Goal: Information Seeking & Learning: Learn about a topic

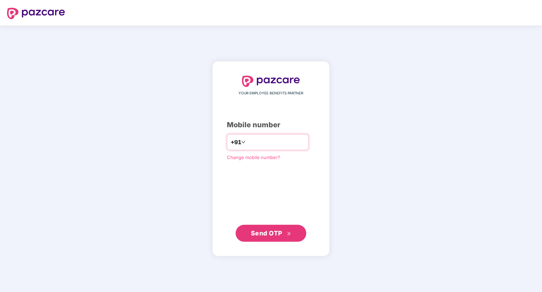
click at [247, 144] on input "number" at bounding box center [276, 141] width 58 height 11
type input "**********"
click at [279, 240] on button "Send OTP" at bounding box center [271, 233] width 71 height 17
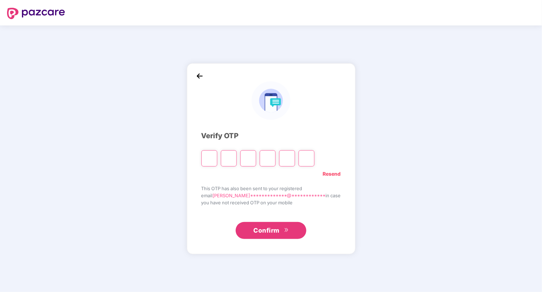
type input "*"
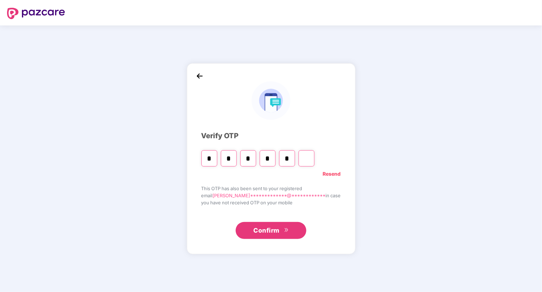
type input "*"
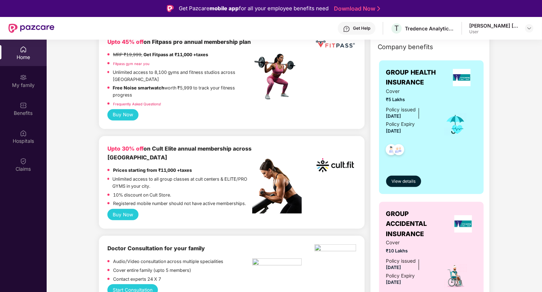
scroll to position [199, 0]
click at [274, 270] on div at bounding box center [276, 259] width 49 height 28
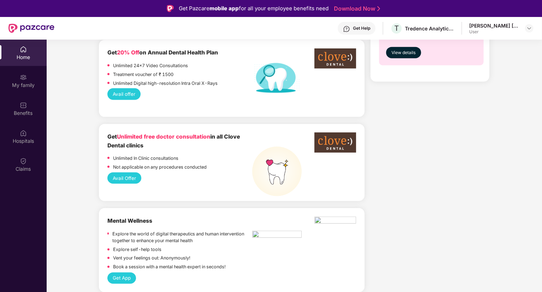
scroll to position [482, 0]
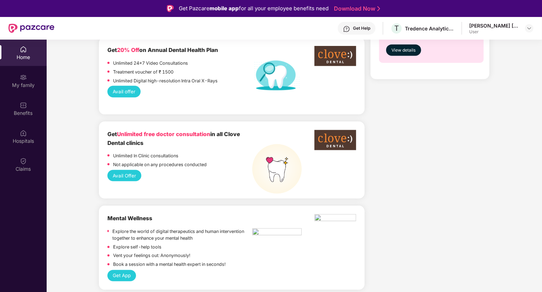
click at [249, 241] on p "Explore the world of digital therapeutics and human intervention together to en…" at bounding box center [182, 235] width 140 height 14
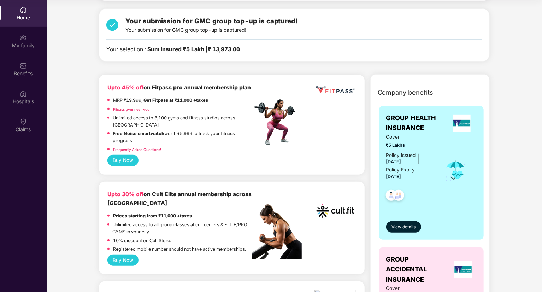
scroll to position [0, 0]
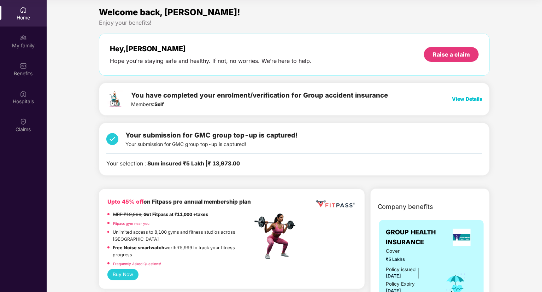
click at [457, 96] on span "View Details" at bounding box center [467, 99] width 30 height 6
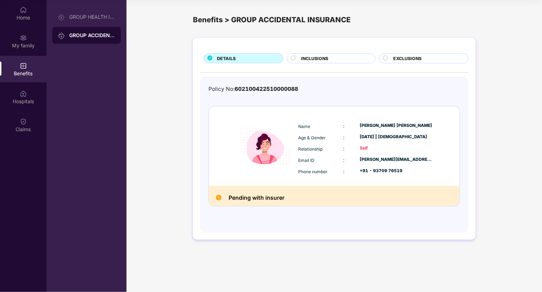
click at [271, 129] on img at bounding box center [265, 146] width 63 height 63
click at [312, 54] on div "INCLUSIONS" at bounding box center [331, 58] width 88 height 10
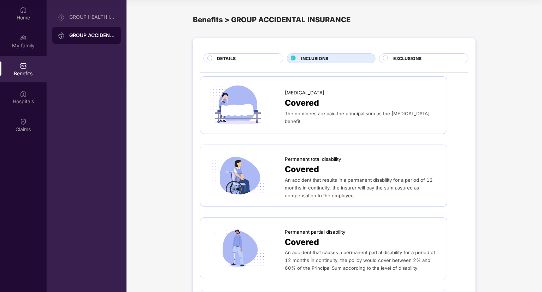
click at [414, 57] on span "EXCLUSIONS" at bounding box center [407, 58] width 28 height 7
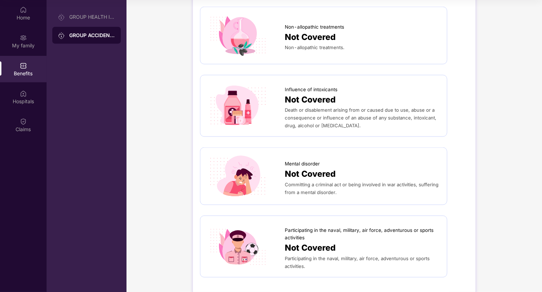
scroll to position [359, 0]
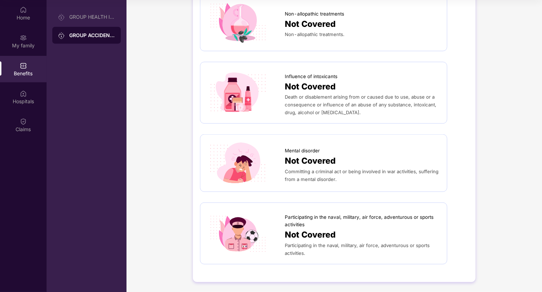
click at [361, 207] on div "Participating in the naval, military, air force, adventurous or sports activiti…" at bounding box center [323, 234] width 247 height 62
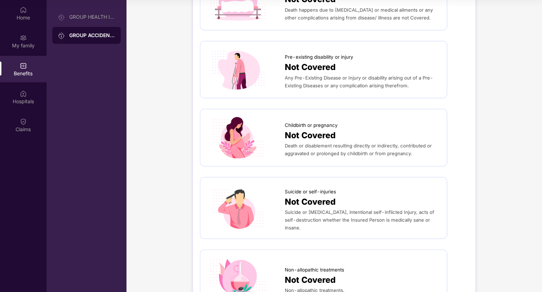
scroll to position [0, 0]
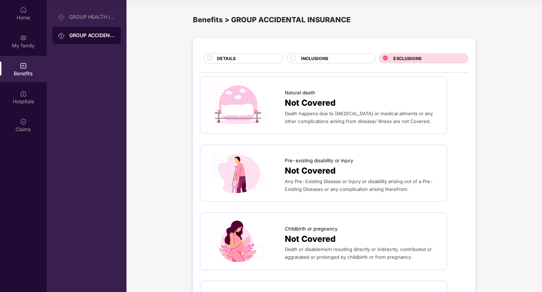
click at [264, 58] on div "DETAILS" at bounding box center [247, 59] width 66 height 8
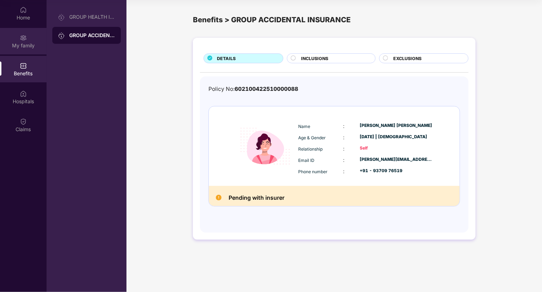
click at [33, 33] on div "My family" at bounding box center [23, 41] width 47 height 27
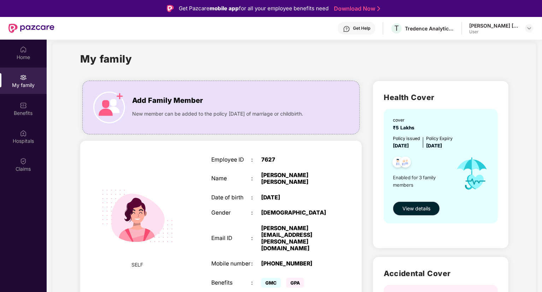
scroll to position [9, 0]
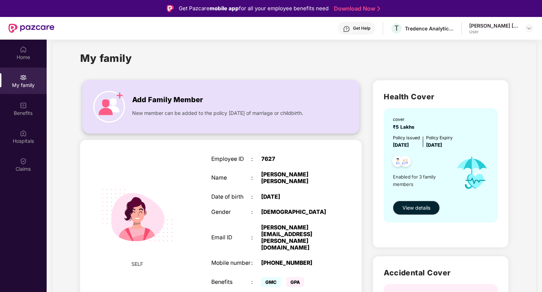
click at [117, 94] on img at bounding box center [109, 107] width 32 height 32
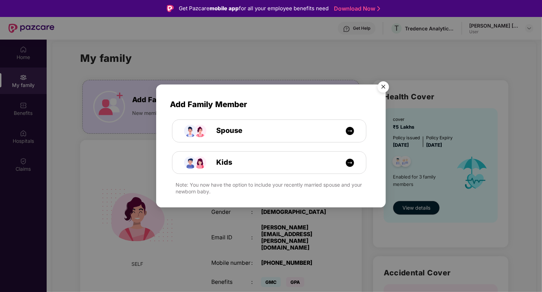
click at [142, 44] on div "Add Family Member Spouse Kids Note: You now have the option to include your rec…" at bounding box center [271, 146] width 542 height 292
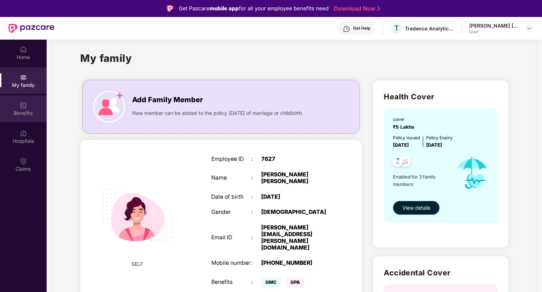
click at [30, 110] on div "Benefits" at bounding box center [23, 113] width 47 height 7
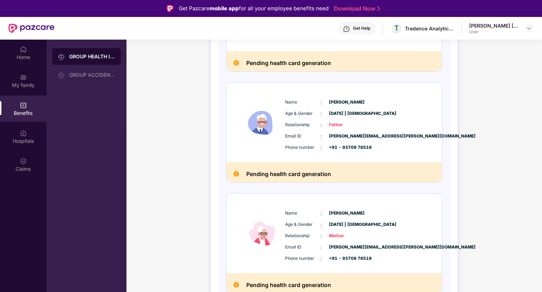
scroll to position [168, 0]
click at [8, 131] on div "Hospitals" at bounding box center [23, 136] width 47 height 27
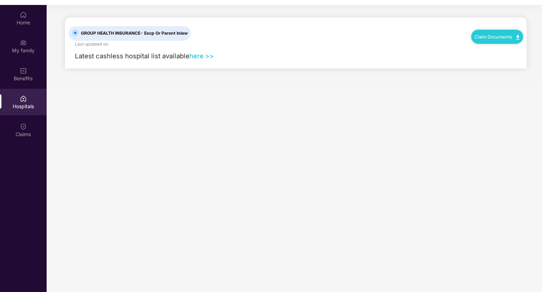
scroll to position [38, 0]
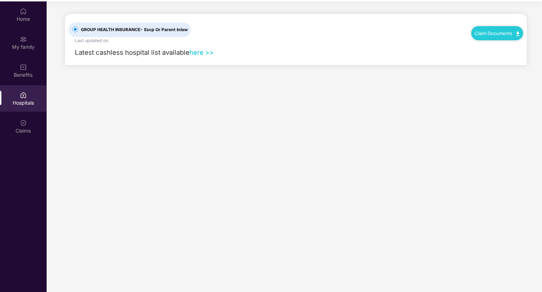
click at [197, 55] on link "here >>" at bounding box center [201, 52] width 24 height 8
click at [21, 132] on div "Claims" at bounding box center [23, 130] width 47 height 7
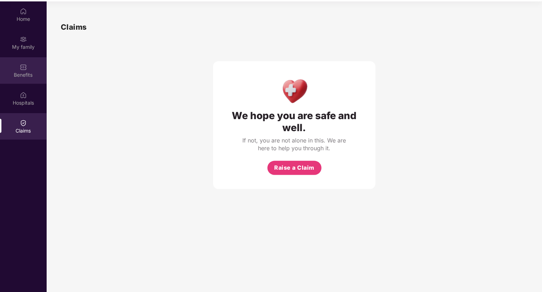
click at [30, 65] on div "Benefits" at bounding box center [23, 70] width 47 height 27
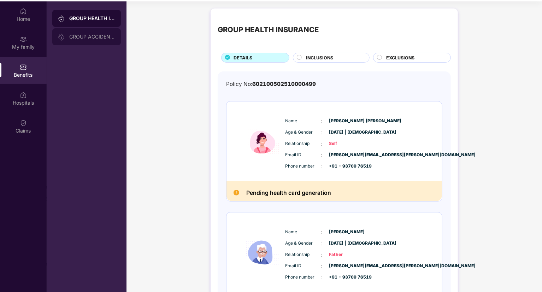
click at [109, 39] on div "GROUP ACCIDENTAL INSURANCE" at bounding box center [92, 37] width 46 height 6
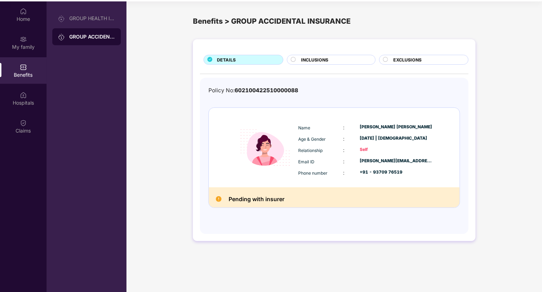
scroll to position [40, 0]
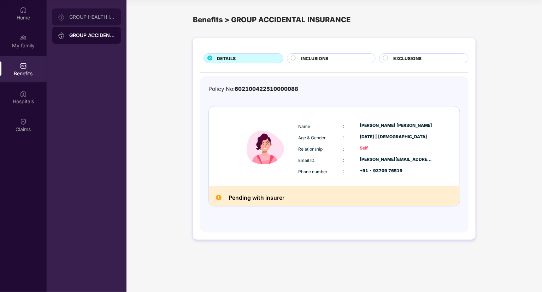
click at [96, 24] on div "GROUP HEALTH INSURANCE" at bounding box center [86, 16] width 69 height 17
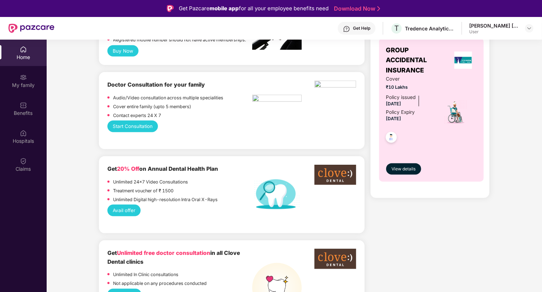
scroll to position [364, 0]
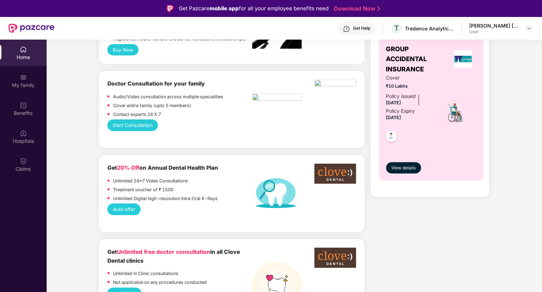
click at [133, 125] on button "Start Consultation" at bounding box center [132, 124] width 51 height 11
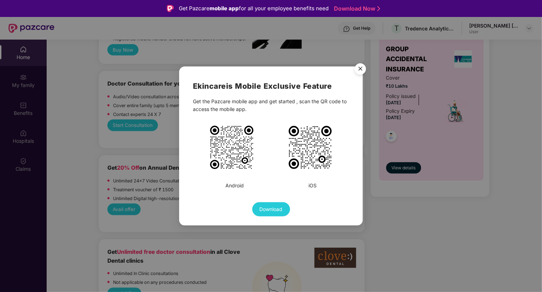
click at [301, 132] on img at bounding box center [310, 147] width 46 height 46
click at [309, 146] on img at bounding box center [310, 147] width 46 height 46
click at [358, 64] on img "Close" at bounding box center [361, 70] width 20 height 20
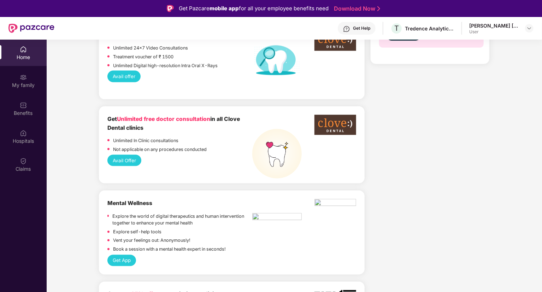
scroll to position [500, 0]
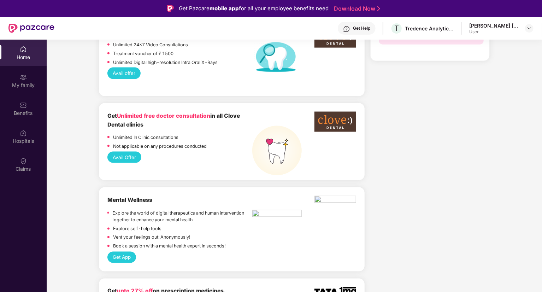
click at [118, 157] on button "Avail Offer" at bounding box center [124, 157] width 34 height 11
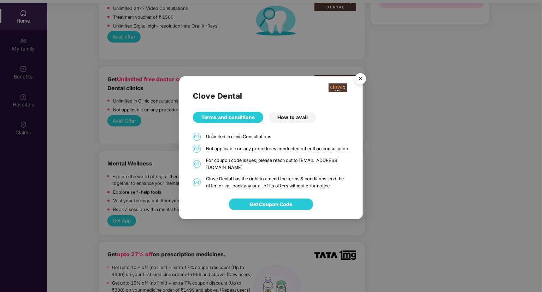
scroll to position [37, 0]
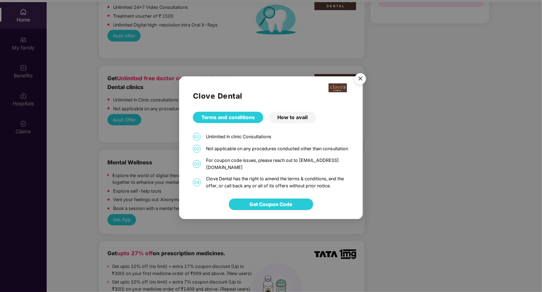
click at [358, 77] on img "Close" at bounding box center [361, 80] width 20 height 20
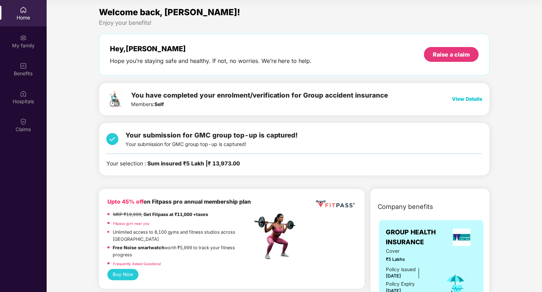
scroll to position [0, 0]
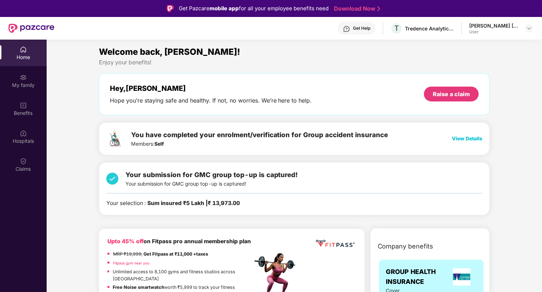
click at [459, 136] on span "View Details" at bounding box center [467, 138] width 30 height 6
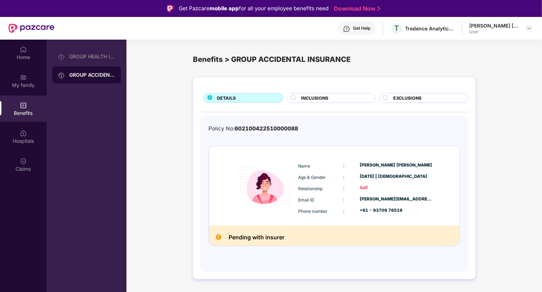
scroll to position [40, 0]
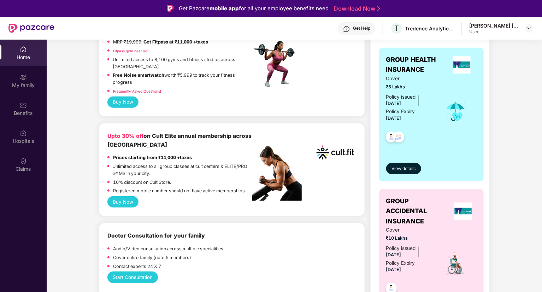
scroll to position [168, 0]
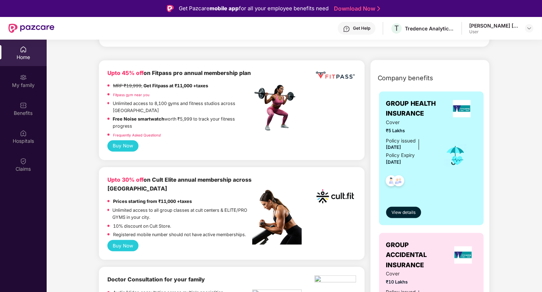
click at [370, 28] on div "Get Help" at bounding box center [361, 28] width 17 height 6
click at [273, 116] on img at bounding box center [276, 107] width 49 height 49
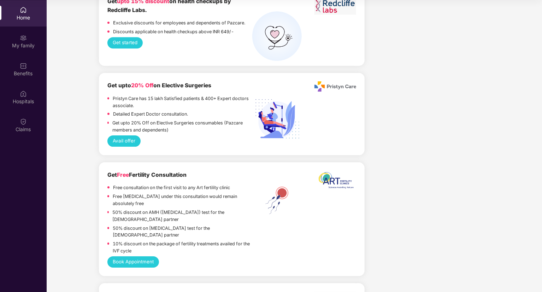
scroll to position [1086, 0]
